Goal: Information Seeking & Learning: Find specific fact

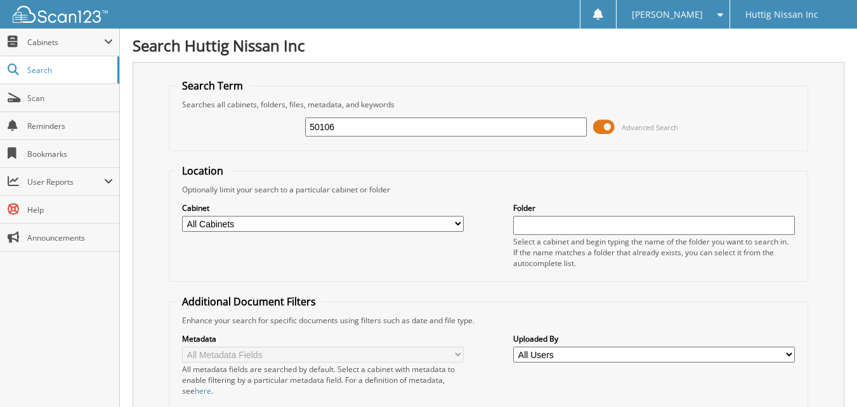
type input "50106"
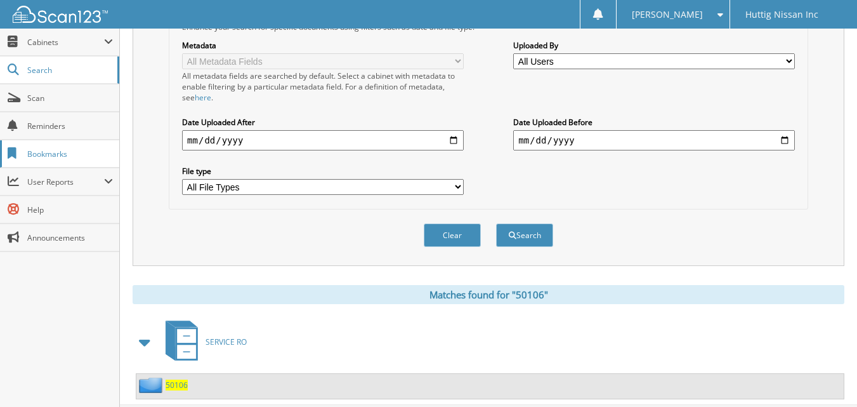
scroll to position [324, 0]
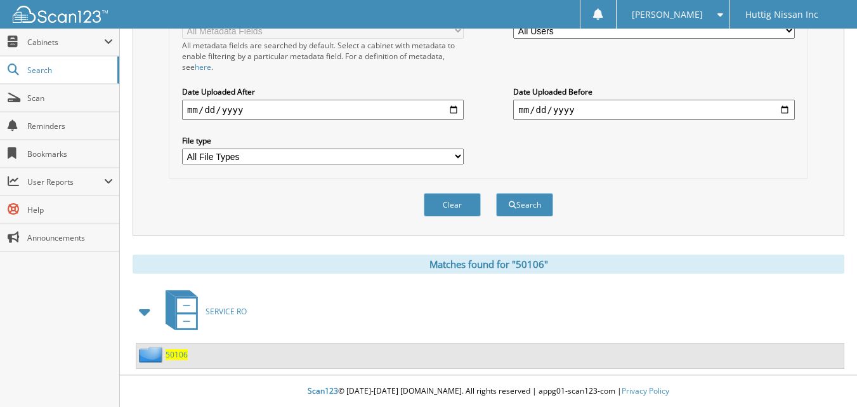
click at [176, 352] on span "50106" at bounding box center [177, 354] width 22 height 11
